Goal: Task Accomplishment & Management: Use online tool/utility

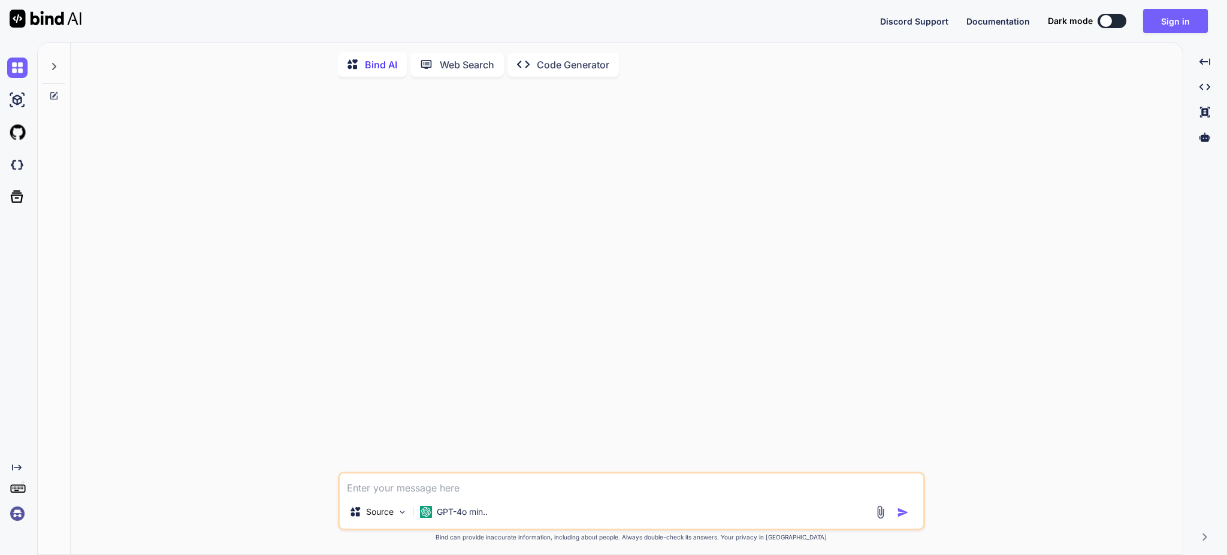
type textarea "x"
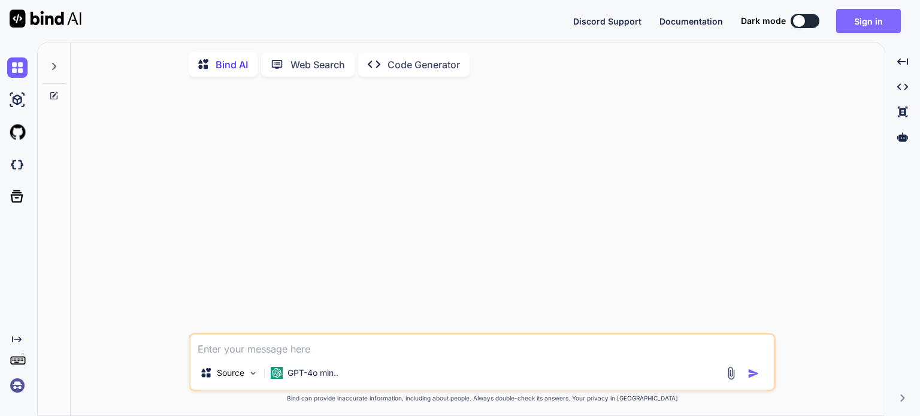
click at [851, 21] on button "Sign in" at bounding box center [868, 21] width 65 height 24
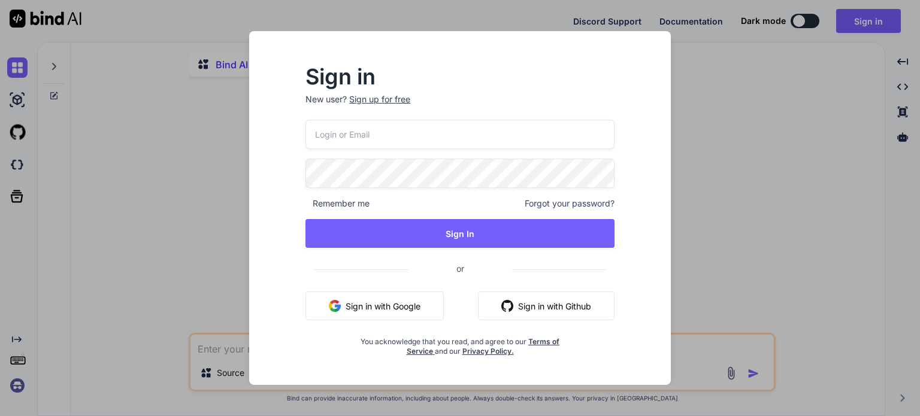
type input "m.daneth@gmail.com"
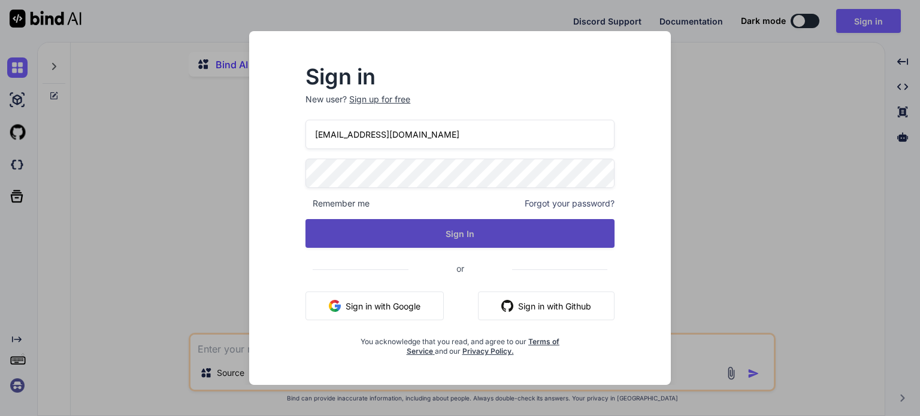
click at [433, 232] on button "Sign In" at bounding box center [459, 233] width 309 height 29
click at [460, 234] on button "Sign In" at bounding box center [459, 233] width 309 height 29
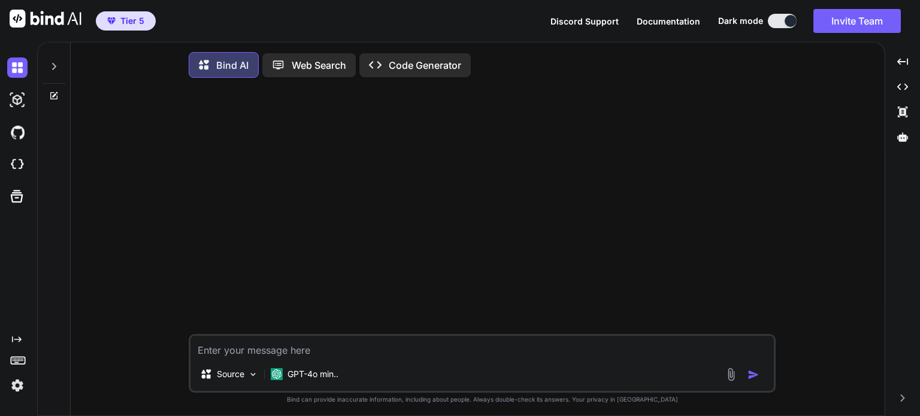
type textarea "x"
click at [12, 169] on img at bounding box center [17, 165] width 20 height 20
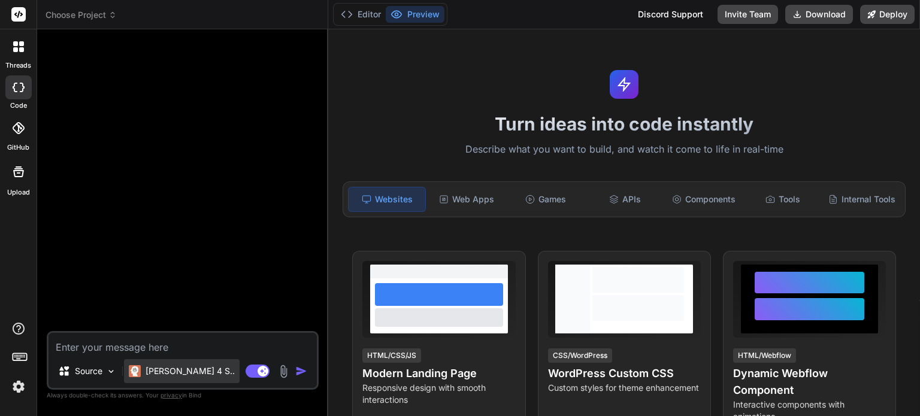
click at [186, 376] on p "[PERSON_NAME] 4 S.." at bounding box center [190, 371] width 89 height 12
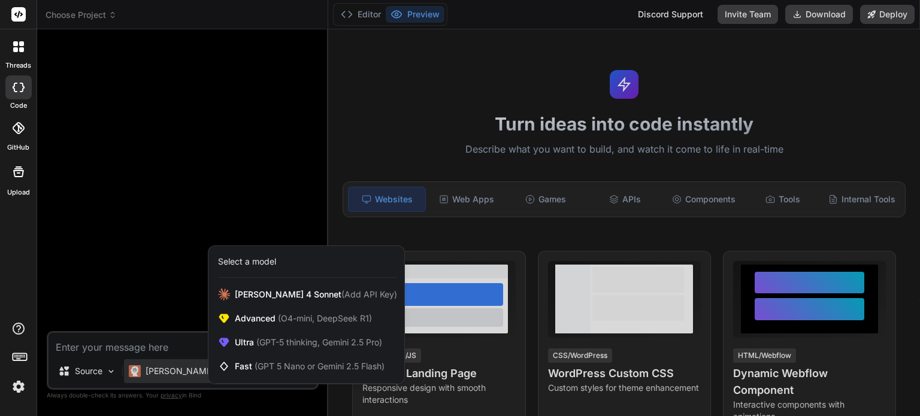
click at [186, 376] on div at bounding box center [460, 208] width 920 height 416
type textarea "x"
